Goal: Task Accomplishment & Management: Use online tool/utility

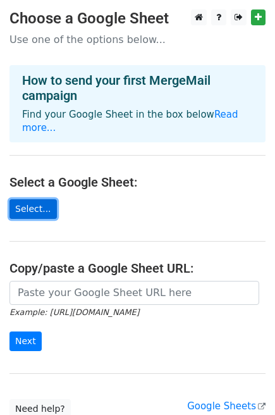
click at [38, 199] on link "Select..." at bounding box center [32, 209] width 47 height 20
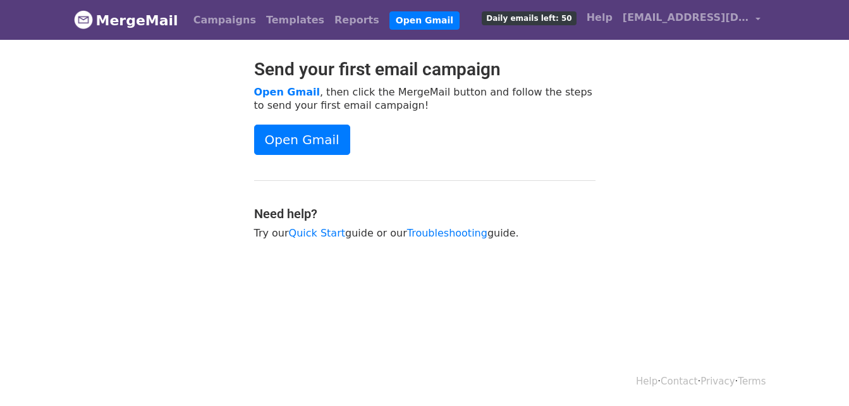
click at [434, 153] on div "Open Gmail" at bounding box center [424, 140] width 341 height 30
click at [331, 142] on link "Open Gmail" at bounding box center [302, 140] width 96 height 30
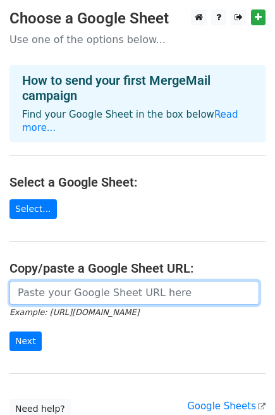
paste input "https://docs.google.com/spreadsheets/d/1owEfwAjG__NaTb-zV3GFJK5AHd5n0DKyR-DxZv5…"
click at [99, 281] on input "https://docs.google.com/spreadsheets/d/1owEfwAjG__NaTb-zV3GFJK5AHd5n0DKyR-DxZv5…" at bounding box center [134, 293] width 250 height 24
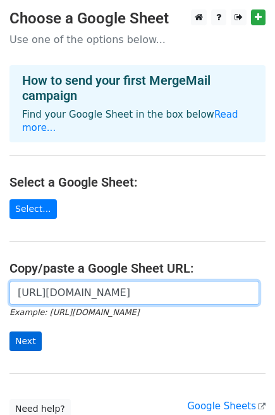
type input "https://docs.google.com/spreadsheets/d/1owEfwAjG__NaTb-zV3GFJK5AHd5n0DKyR-DxZv5…"
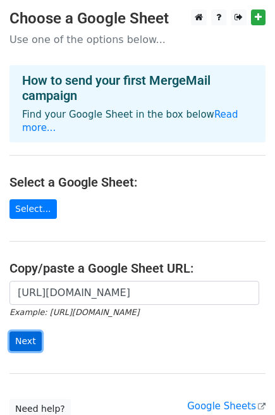
scroll to position [0, 0]
click at [27, 331] on input "Next" at bounding box center [25, 341] width 32 height 20
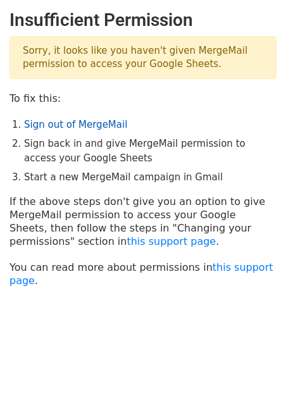
click at [84, 123] on link "Sign out of MergeMail" at bounding box center [75, 124] width 103 height 11
click at [59, 125] on link "Sign out of MergeMail" at bounding box center [75, 124] width 103 height 11
